Goal: Transaction & Acquisition: Obtain resource

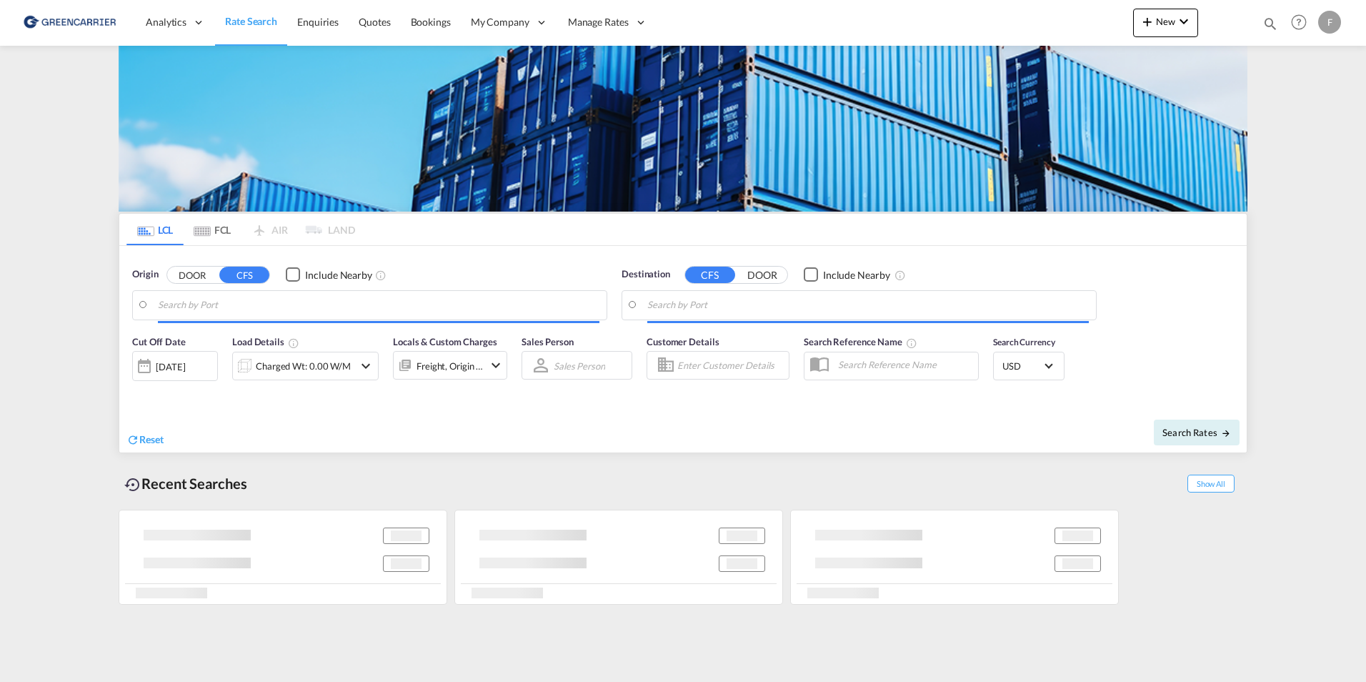
type input "Ningbo, ZJ, CNNGB"
type input "[GEOGRAPHIC_DATA], [GEOGRAPHIC_DATA]"
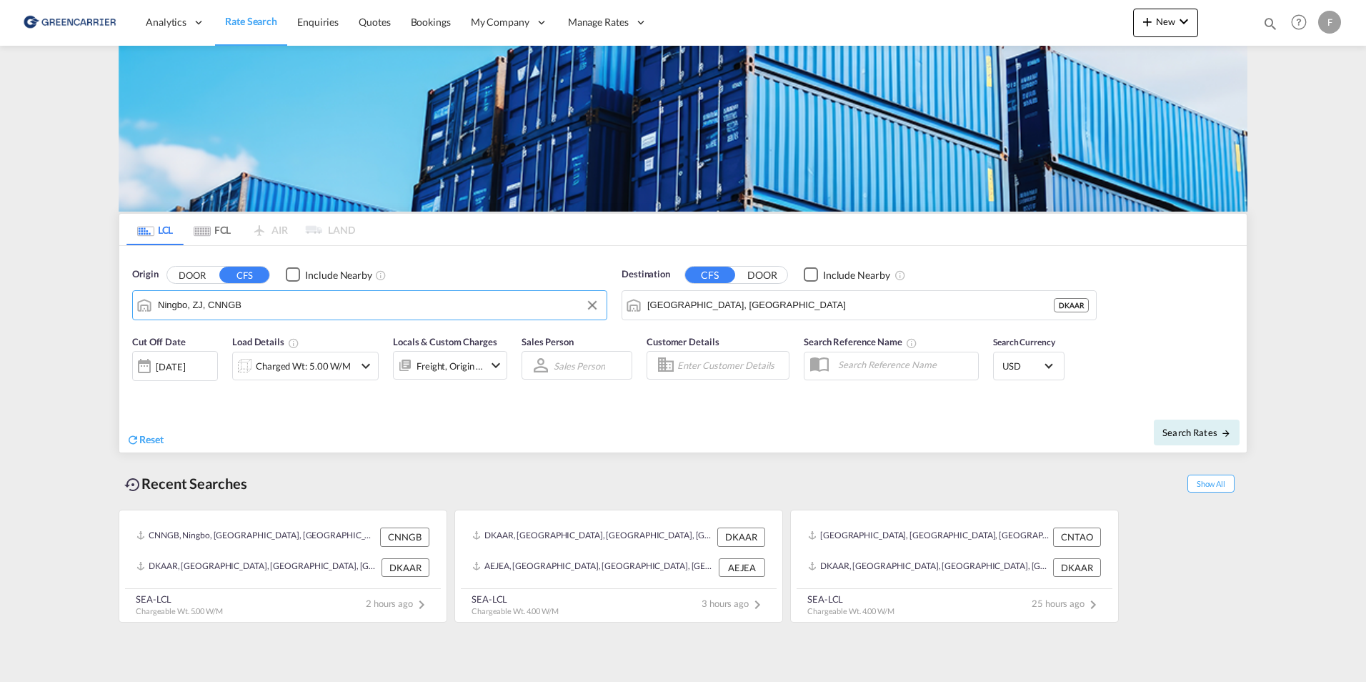
click at [376, 299] on input "Ningbo, ZJ, CNNGB" at bounding box center [379, 304] width 442 height 21
click at [201, 335] on div "[GEOGRAPHIC_DATA] ([GEOGRAPHIC_DATA]) [GEOGRAPHIC_DATA] SEGOT" at bounding box center [268, 348] width 271 height 51
type input "[GEOGRAPHIC_DATA] ([GEOGRAPHIC_DATA]), [GEOGRAPHIC_DATA]"
click at [758, 307] on input "[GEOGRAPHIC_DATA], [GEOGRAPHIC_DATA]" at bounding box center [850, 304] width 407 height 21
click at [758, 307] on input "[GEOGRAPHIC_DATA], [GEOGRAPHIC_DATA]" at bounding box center [868, 304] width 442 height 21
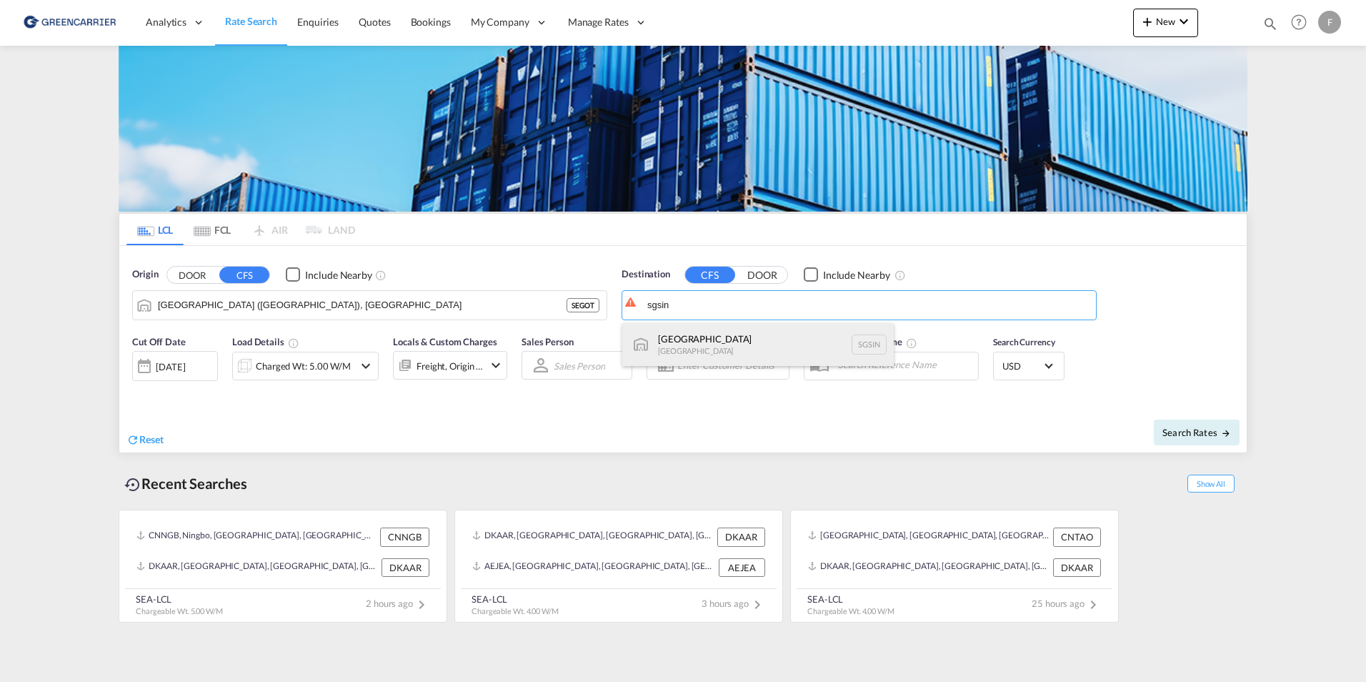
click at [778, 330] on div "Singapore [GEOGRAPHIC_DATA] [GEOGRAPHIC_DATA]" at bounding box center [757, 344] width 271 height 43
type input "[GEOGRAPHIC_DATA], SGSIN"
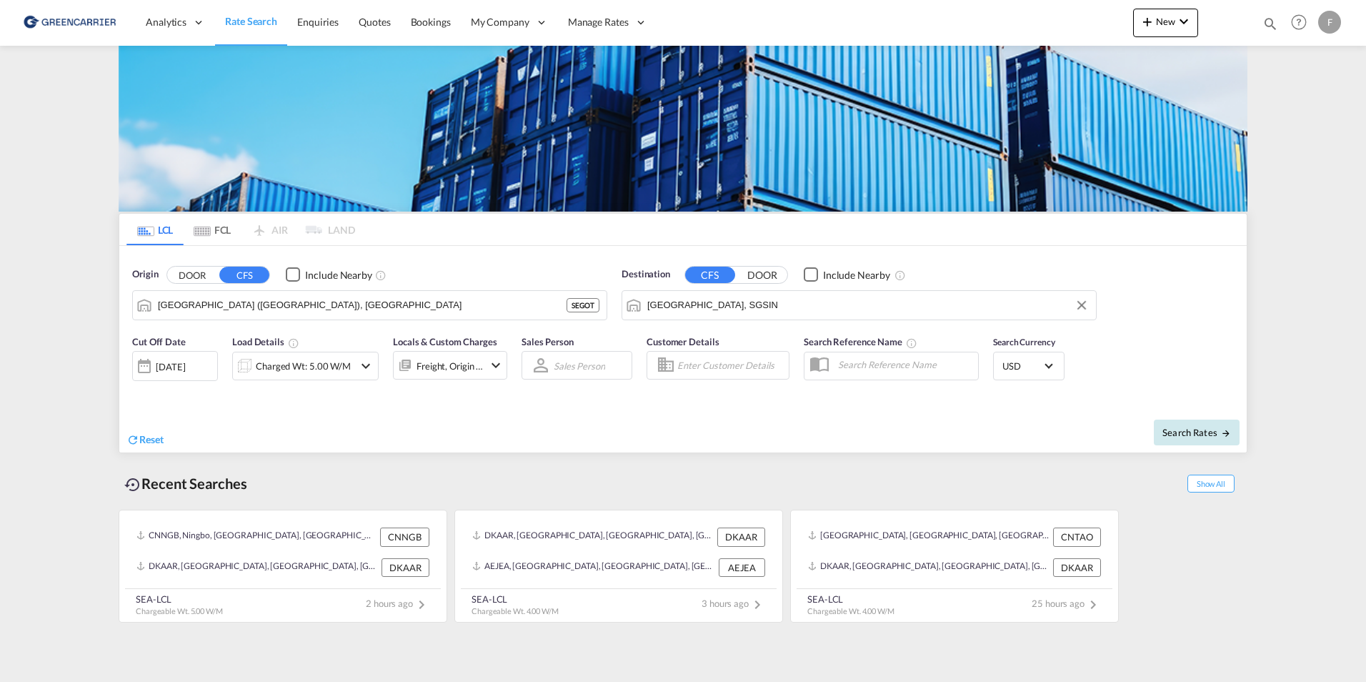
click at [1187, 425] on button "Search Rates" at bounding box center [1197, 432] width 86 height 26
type input "SEGOT to SGSIN / [DATE]"
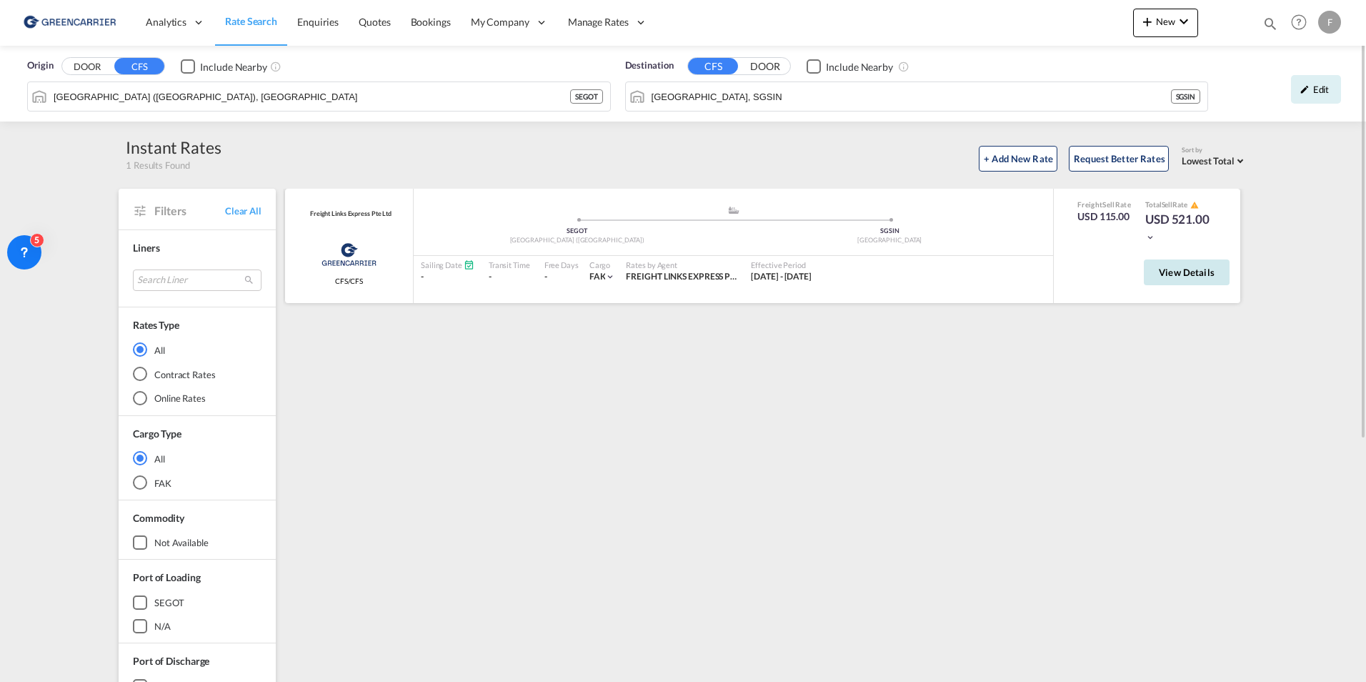
click at [1175, 279] on button "View Details" at bounding box center [1187, 272] width 86 height 26
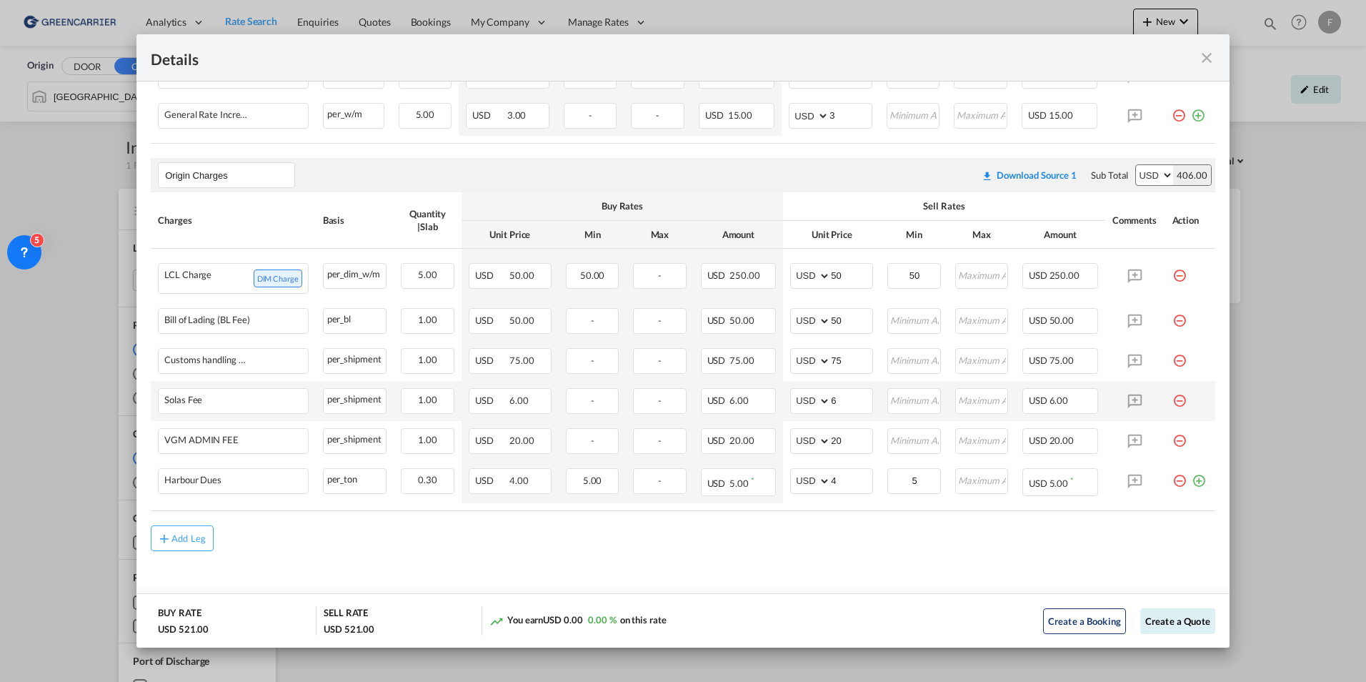
scroll to position [327, 0]
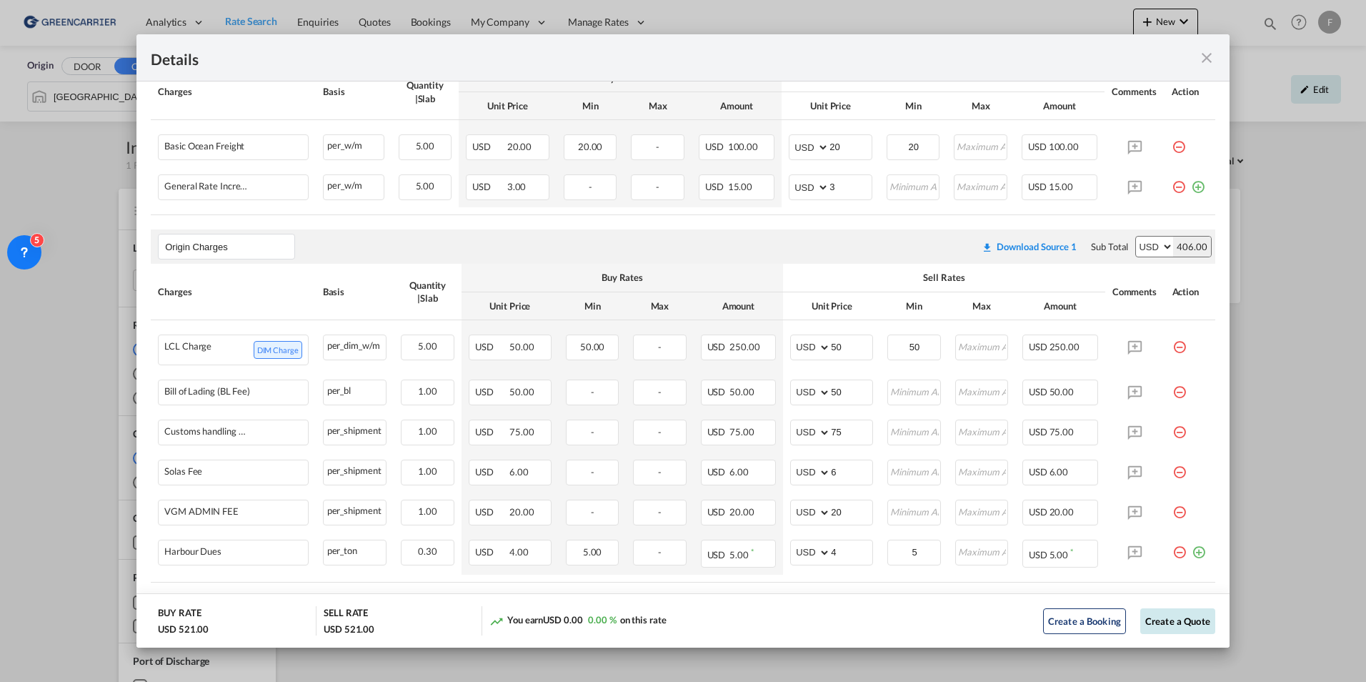
click at [1177, 625] on button "Create a Quote" at bounding box center [1177, 621] width 75 height 26
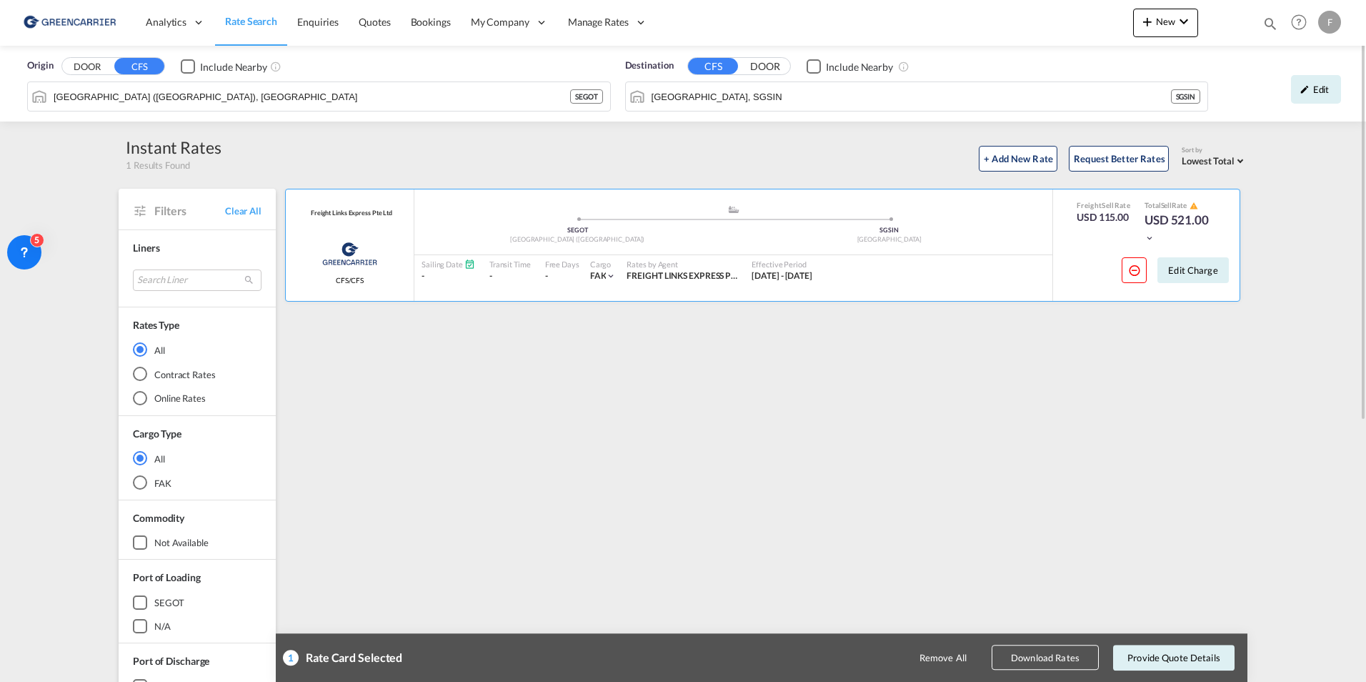
click at [1045, 657] on button "Download Rates" at bounding box center [1045, 657] width 107 height 25
click at [94, 66] on button "DOOR" at bounding box center [87, 67] width 50 height 16
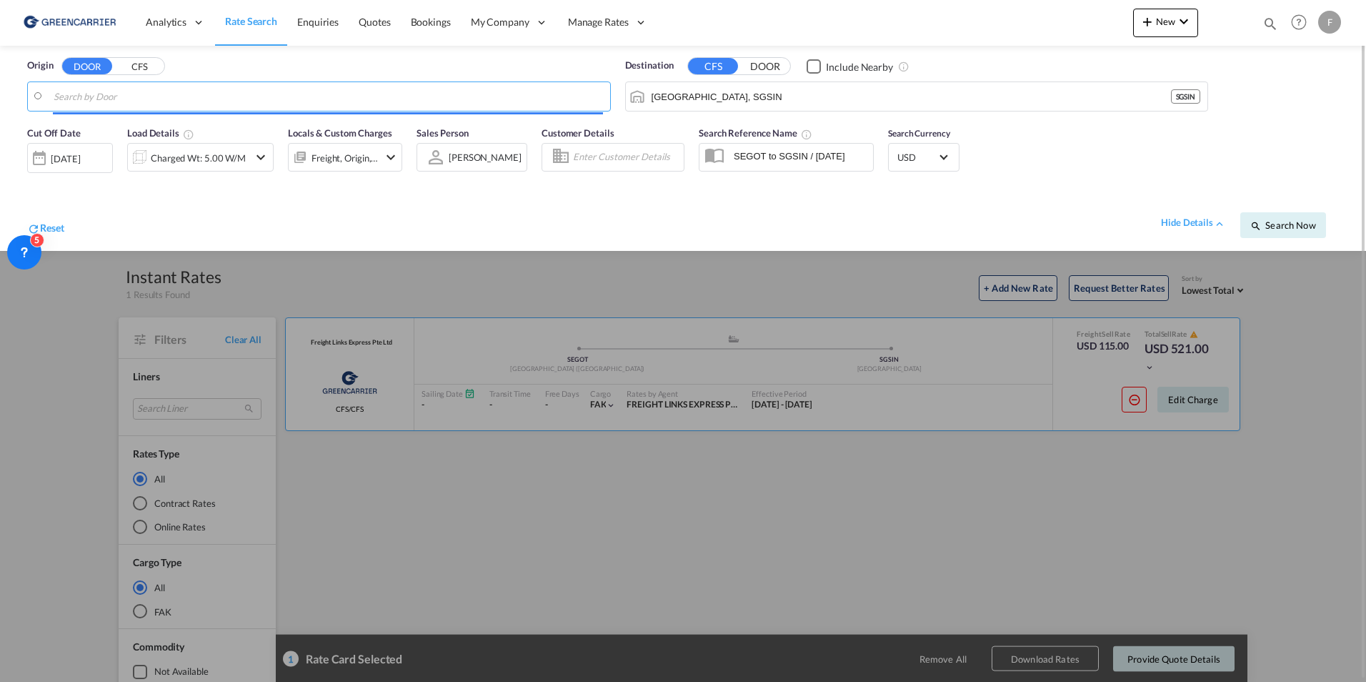
click at [114, 86] on input "Search by Door" at bounding box center [328, 96] width 549 height 21
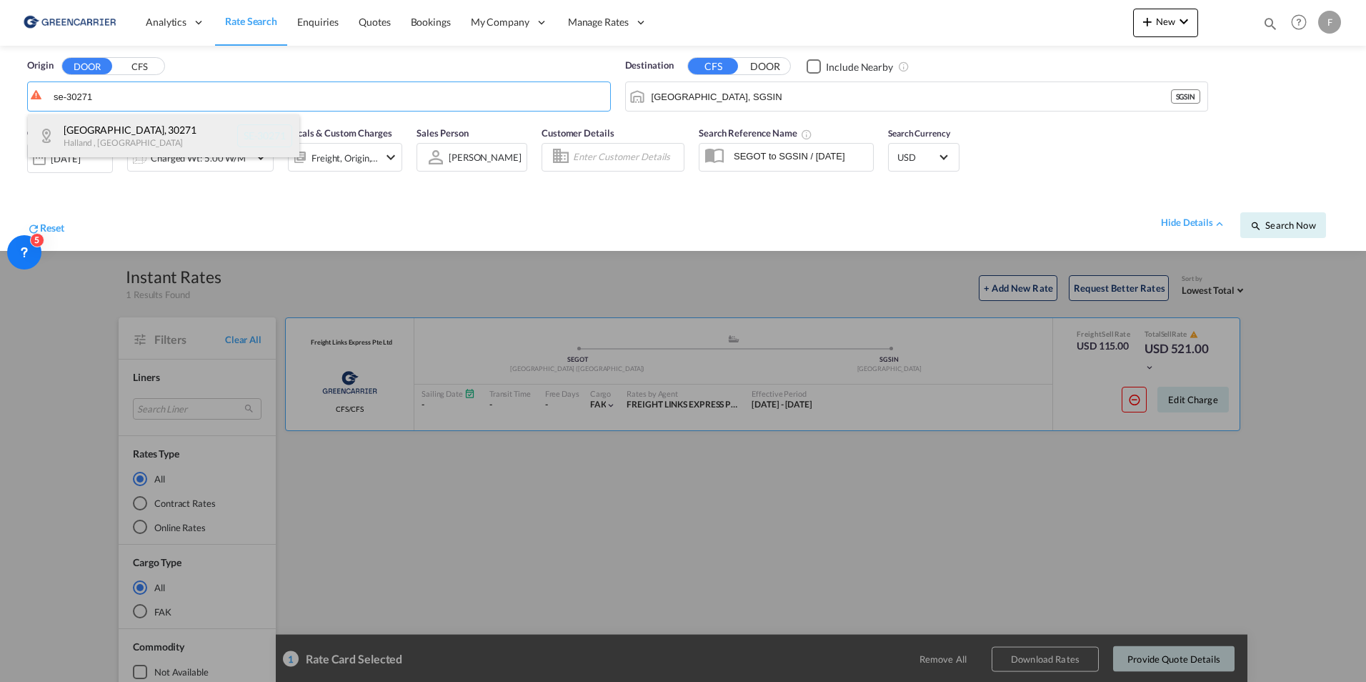
click at [170, 130] on div "[GEOGRAPHIC_DATA] , 30271 [GEOGRAPHIC_DATA] , [GEOGRAPHIC_DATA] SE-30271" at bounding box center [163, 135] width 271 height 43
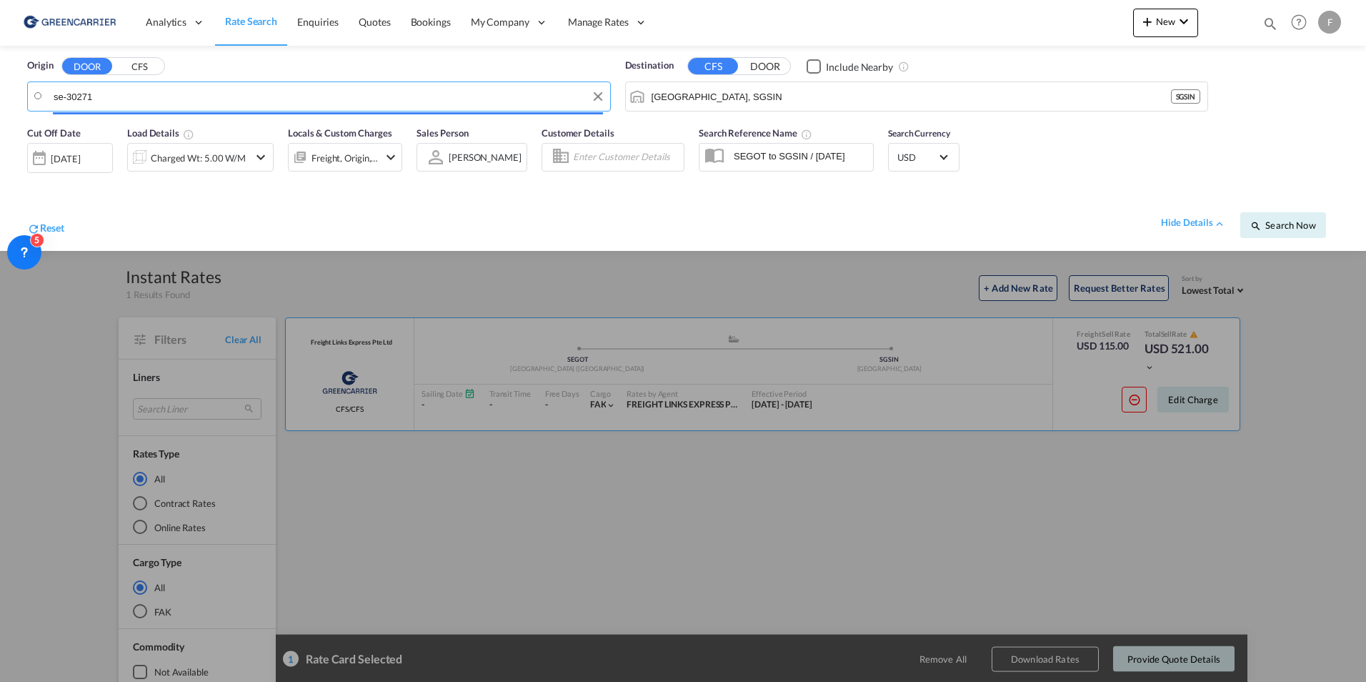
type input "SE-30271, [GEOGRAPHIC_DATA], [GEOGRAPHIC_DATA]"
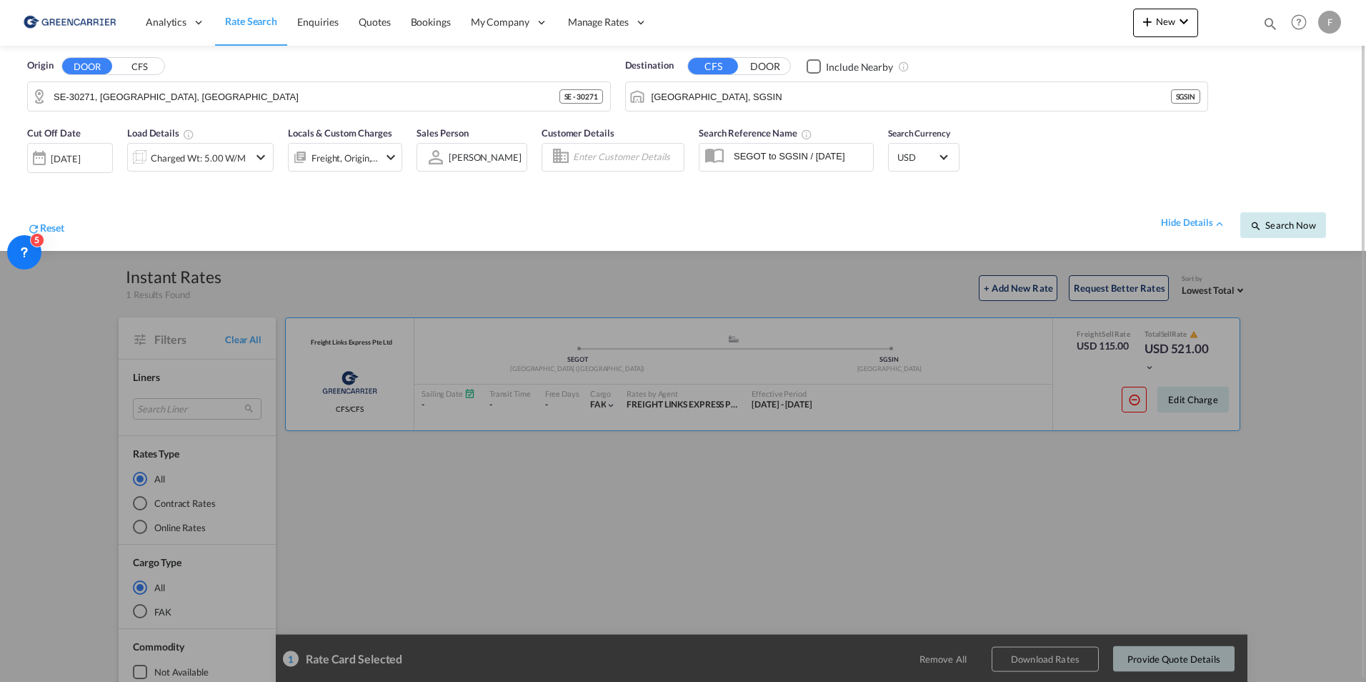
click at [1293, 224] on span "Search Now" at bounding box center [1282, 224] width 65 height 11
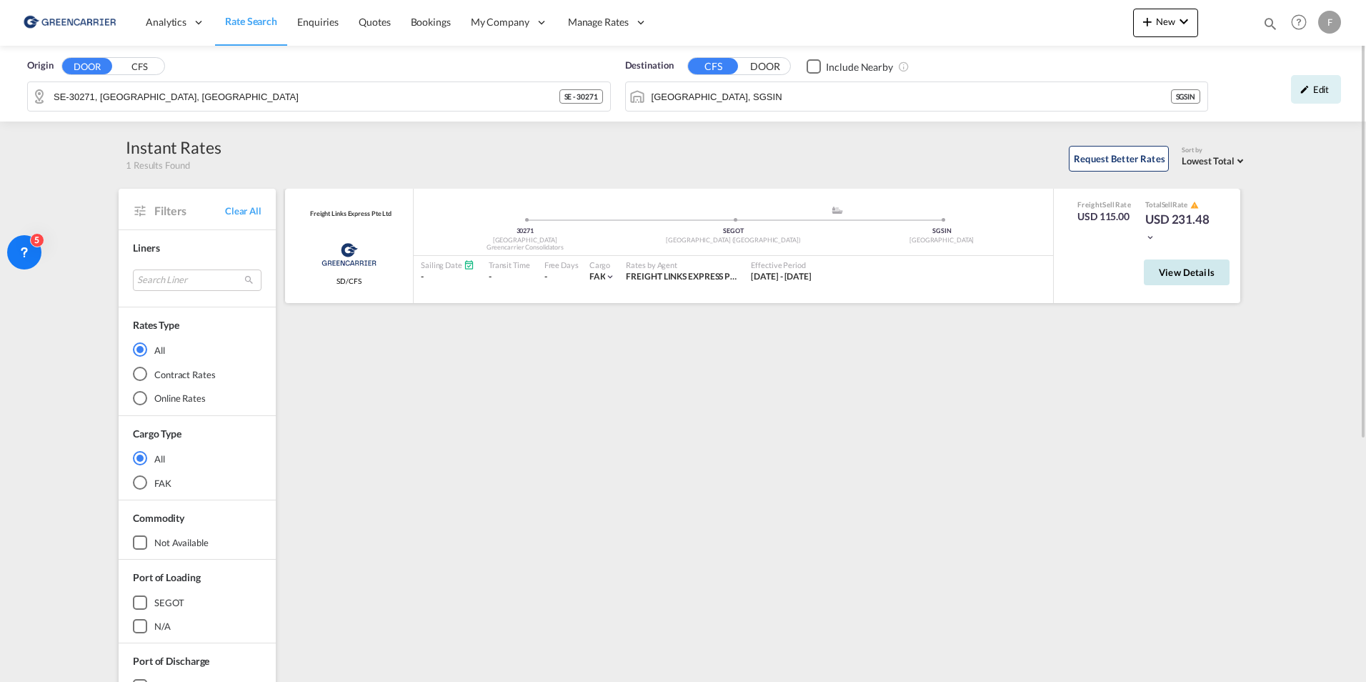
click at [1182, 279] on button "View Details" at bounding box center [1187, 272] width 86 height 26
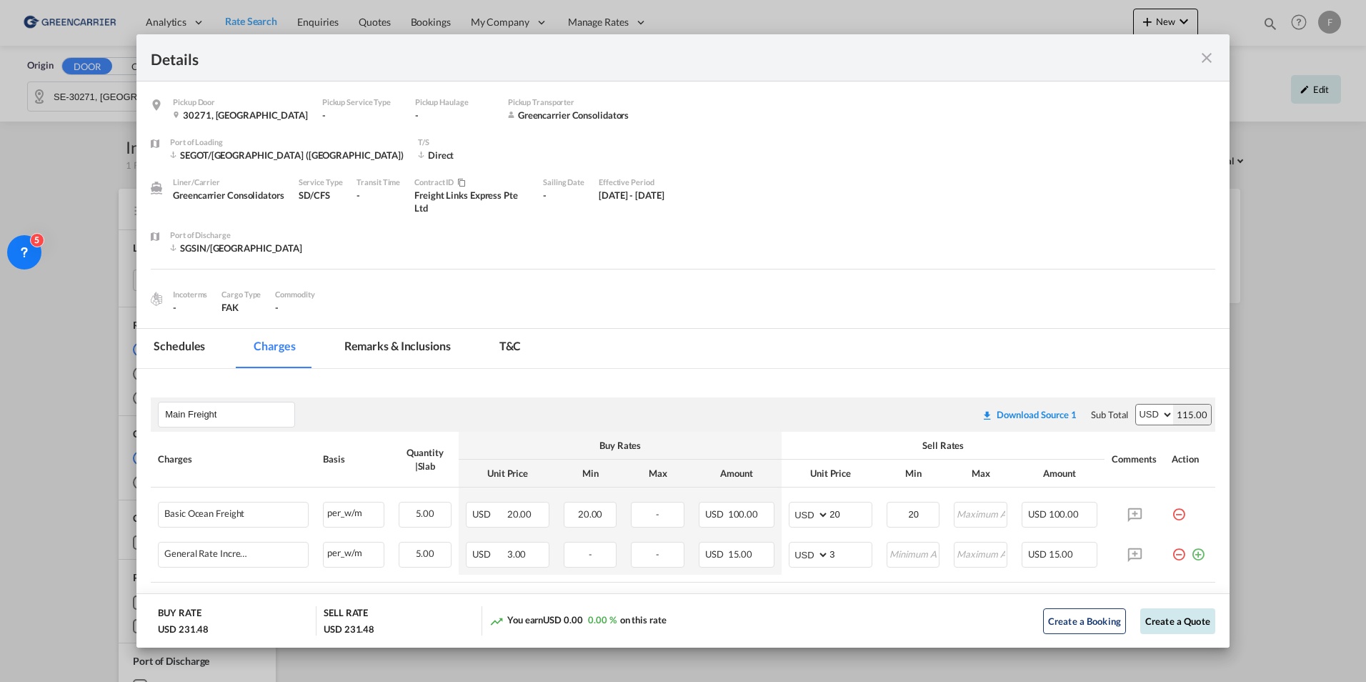
click at [1165, 622] on button "Create a Quote" at bounding box center [1177, 621] width 75 height 26
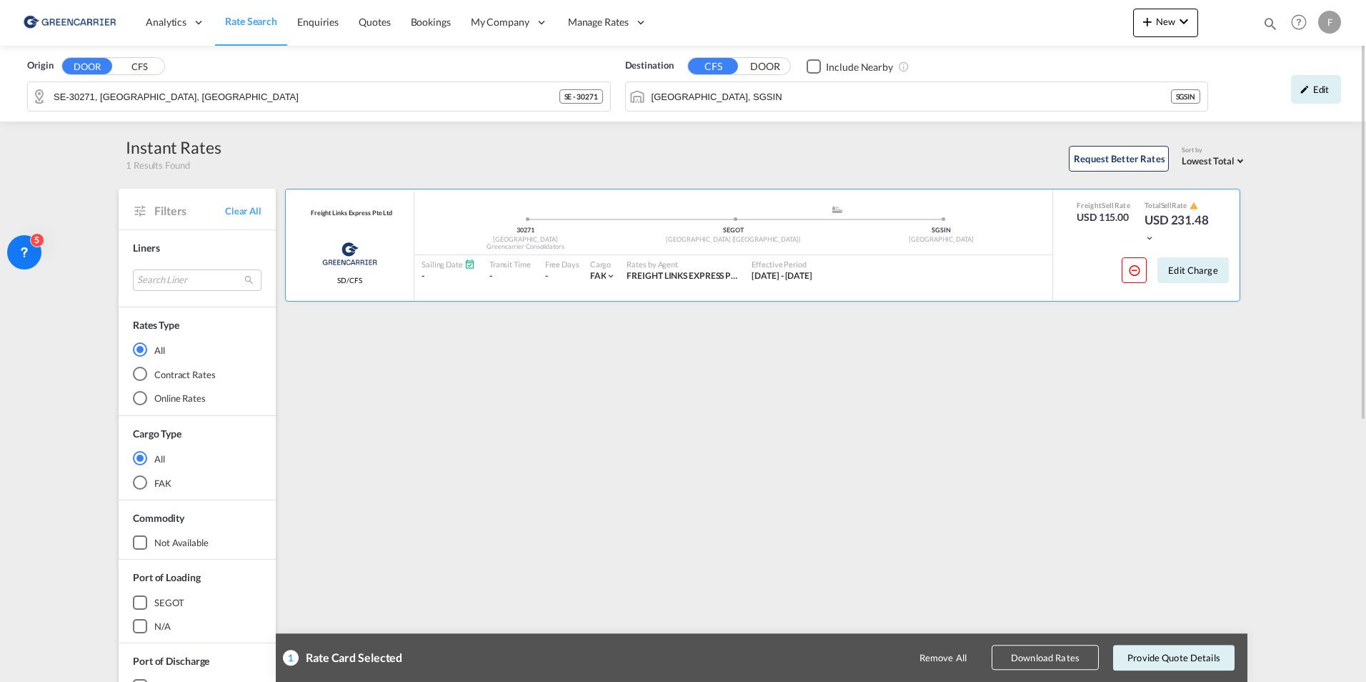
click at [1050, 670] on div "Remove All Download Rates Provide Quote Details" at bounding box center [905, 657] width 670 height 34
click at [1050, 660] on button "Download Rates" at bounding box center [1045, 657] width 107 height 25
